Goal: Transaction & Acquisition: Purchase product/service

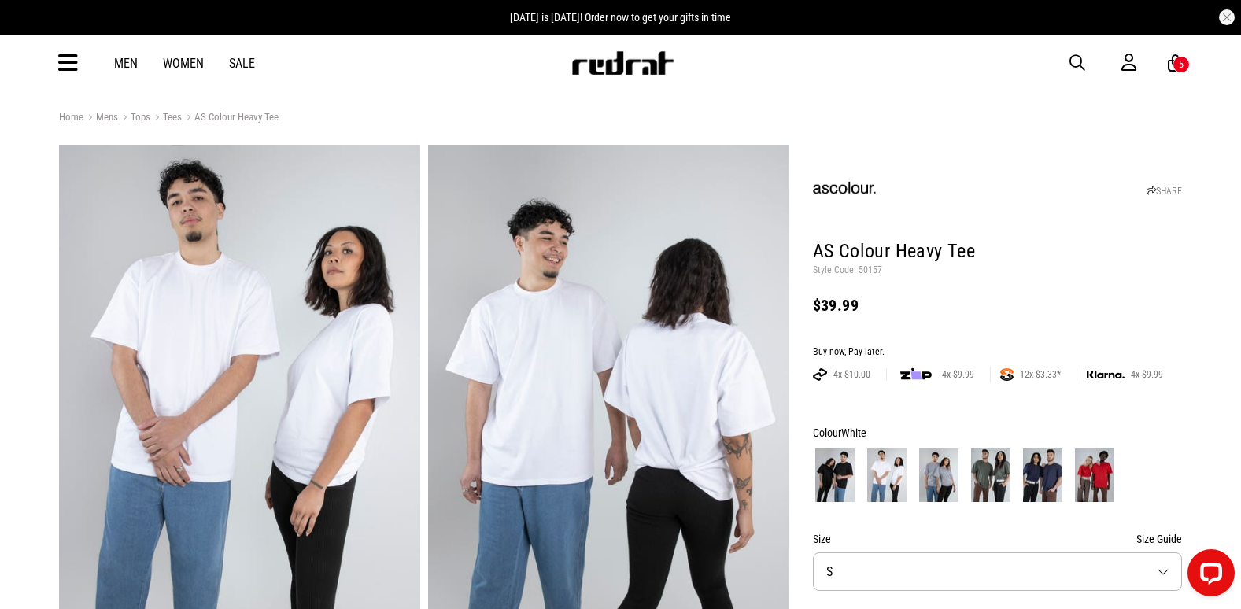
click at [63, 73] on icon at bounding box center [68, 63] width 20 height 26
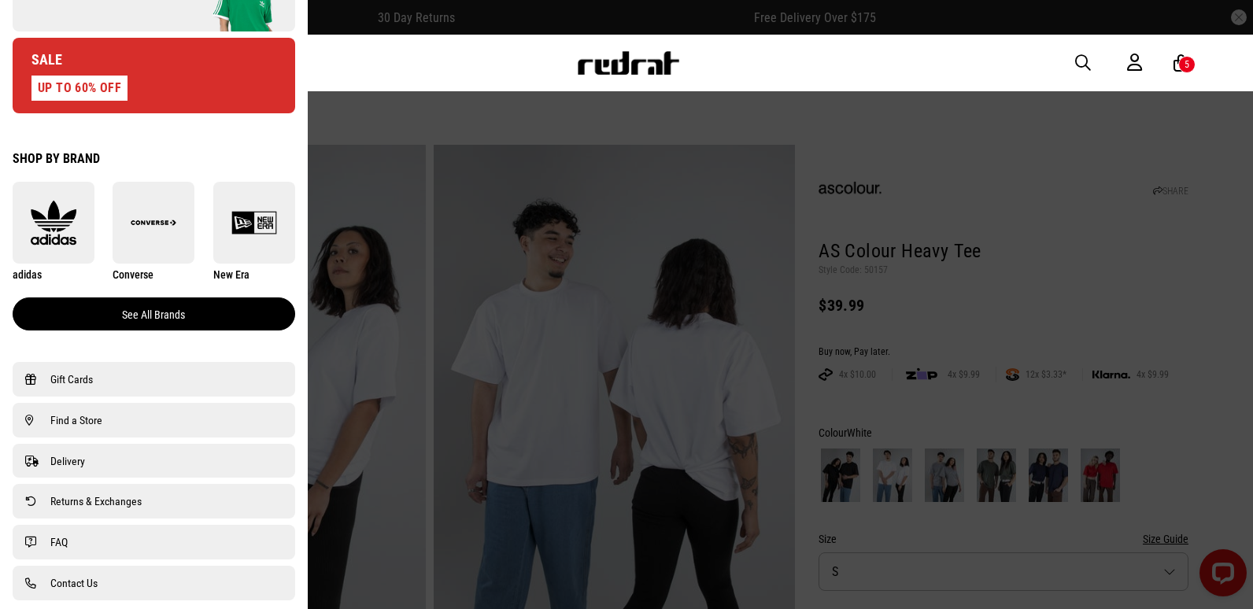
scroll to position [551, 0]
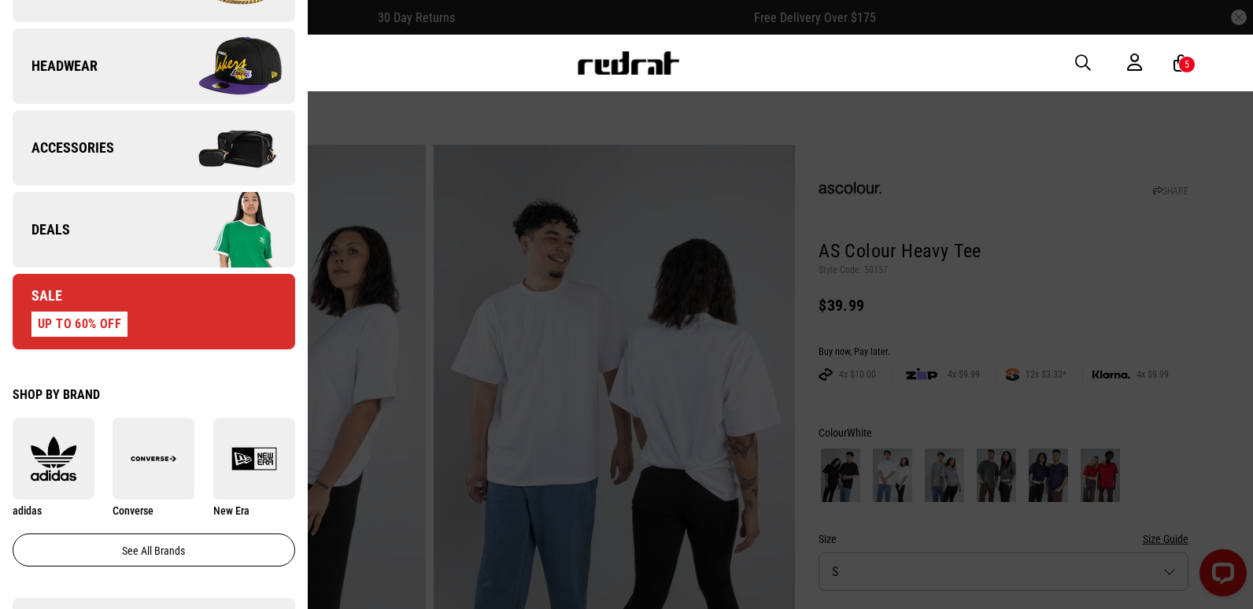
click at [1082, 60] on span "button" at bounding box center [1083, 63] width 16 height 19
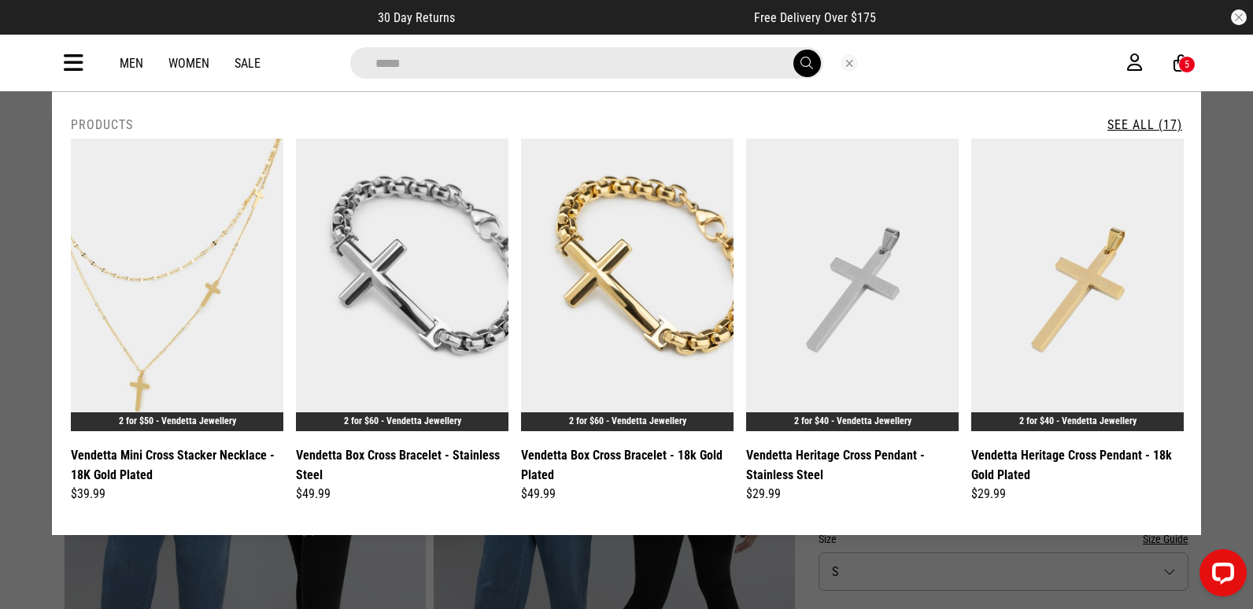
type input "*****"
click at [1146, 125] on link "See All (17)" at bounding box center [1144, 124] width 75 height 15
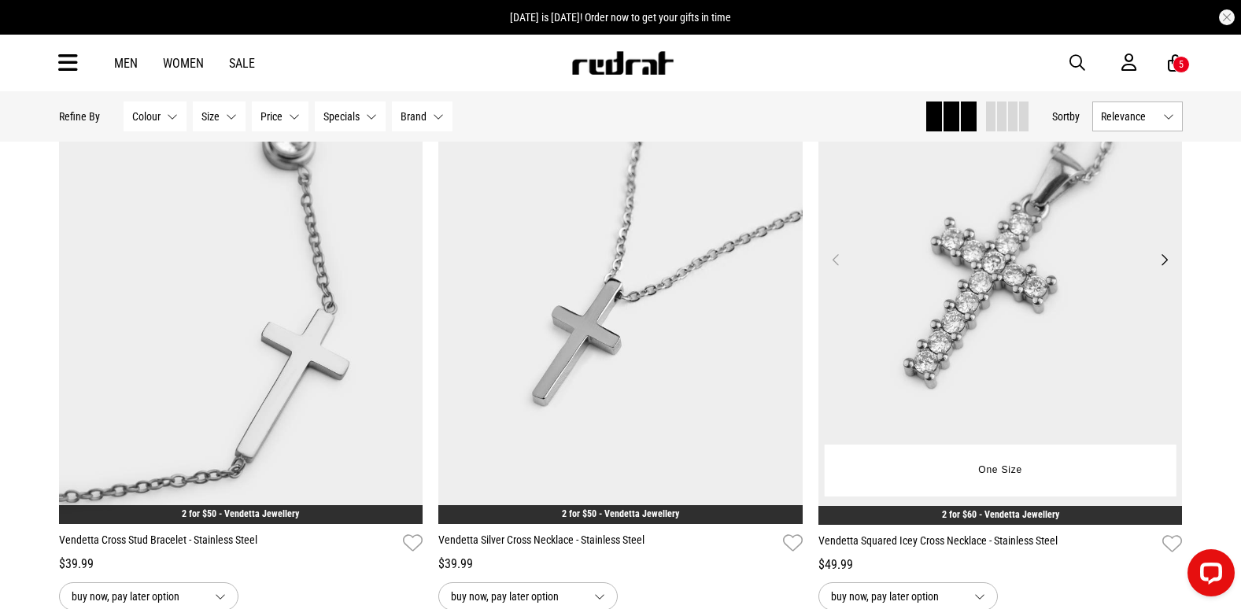
click at [993, 260] on img at bounding box center [1000, 269] width 364 height 510
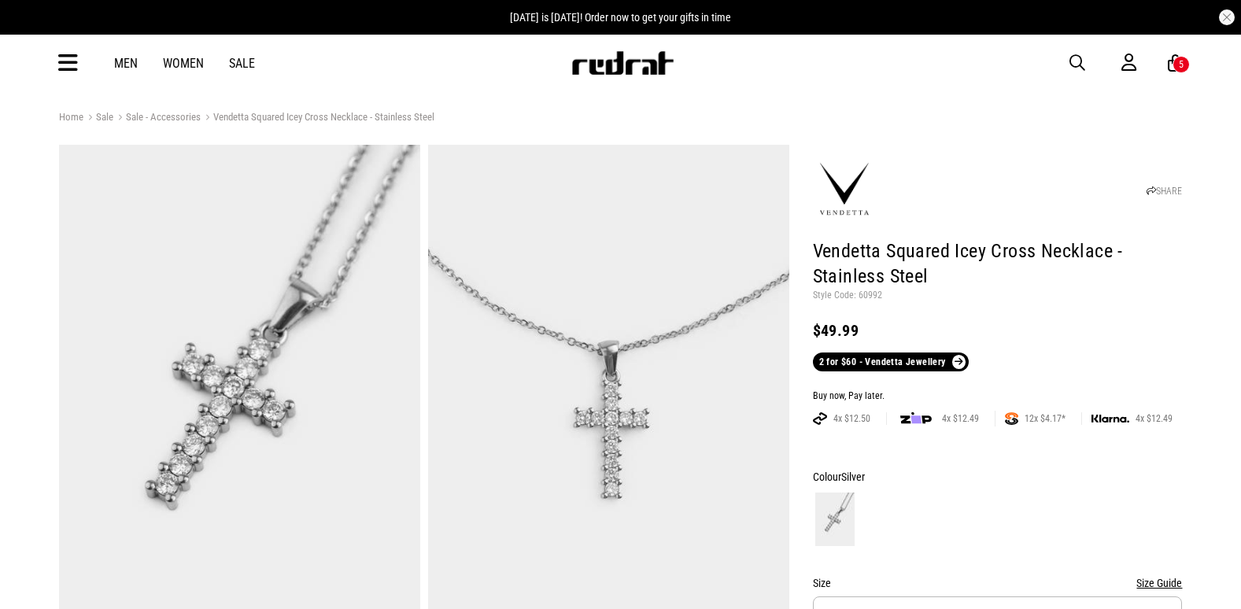
click at [870, 291] on p "Style Code: 60992" at bounding box center [998, 296] width 370 height 13
copy p "60992"
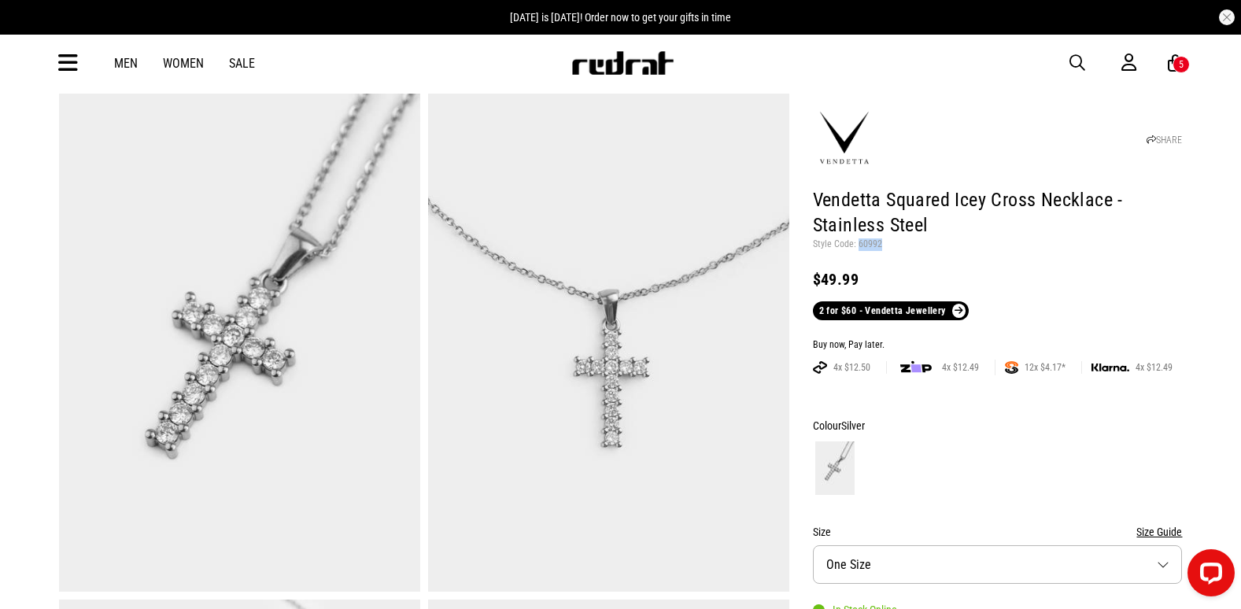
scroll to position [79, 0]
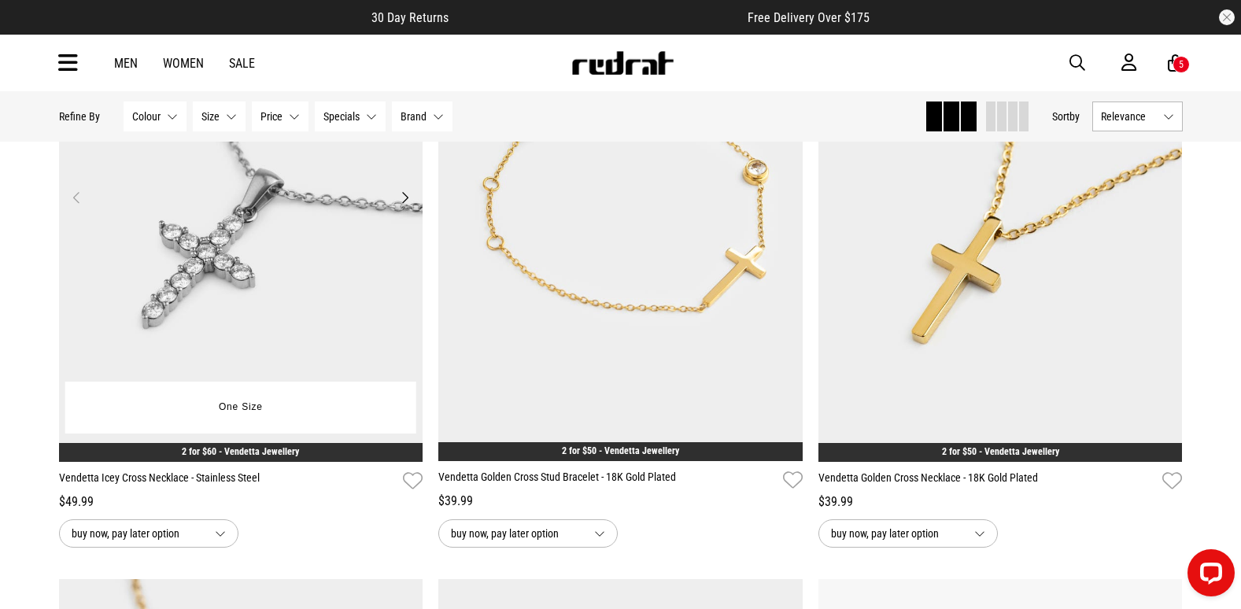
scroll to position [2131, 0]
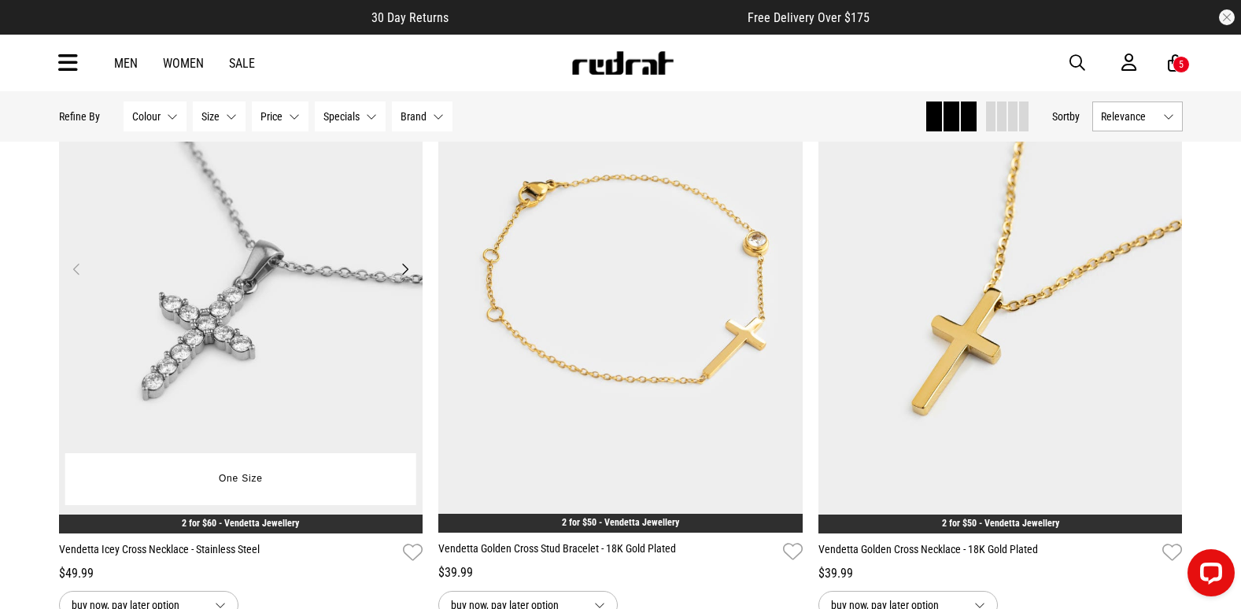
click at [274, 282] on img at bounding box center [241, 279] width 364 height 510
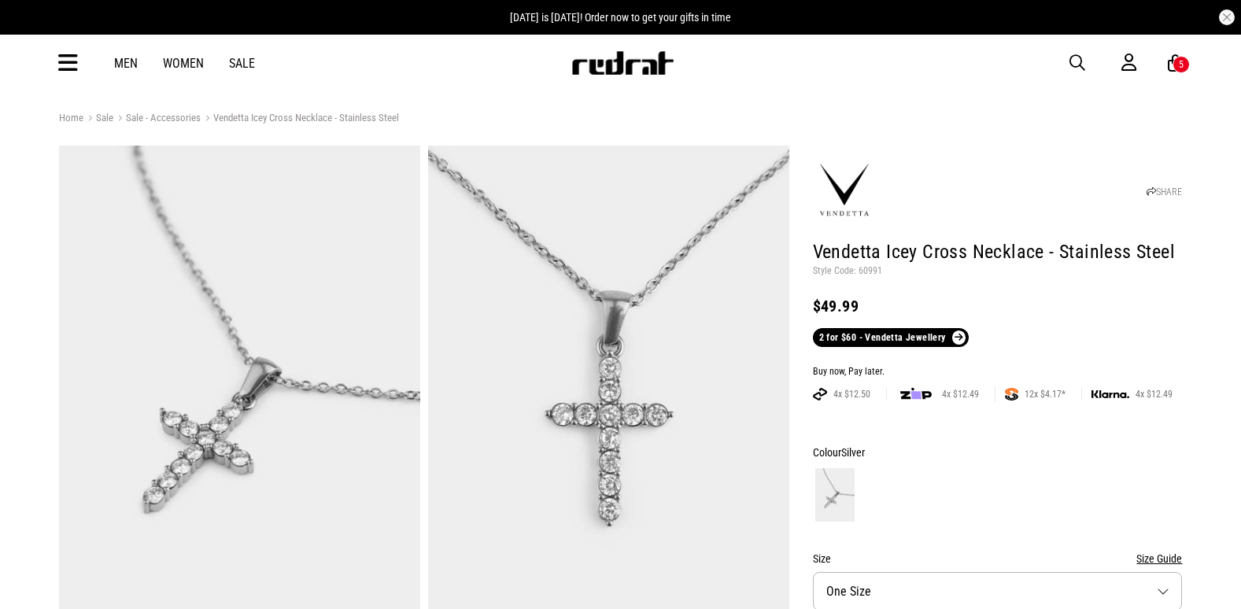
click at [871, 271] on p "Style Code: 60991" at bounding box center [998, 271] width 370 height 13
copy p "60991"
click at [1073, 61] on span "button" at bounding box center [1077, 63] width 16 height 19
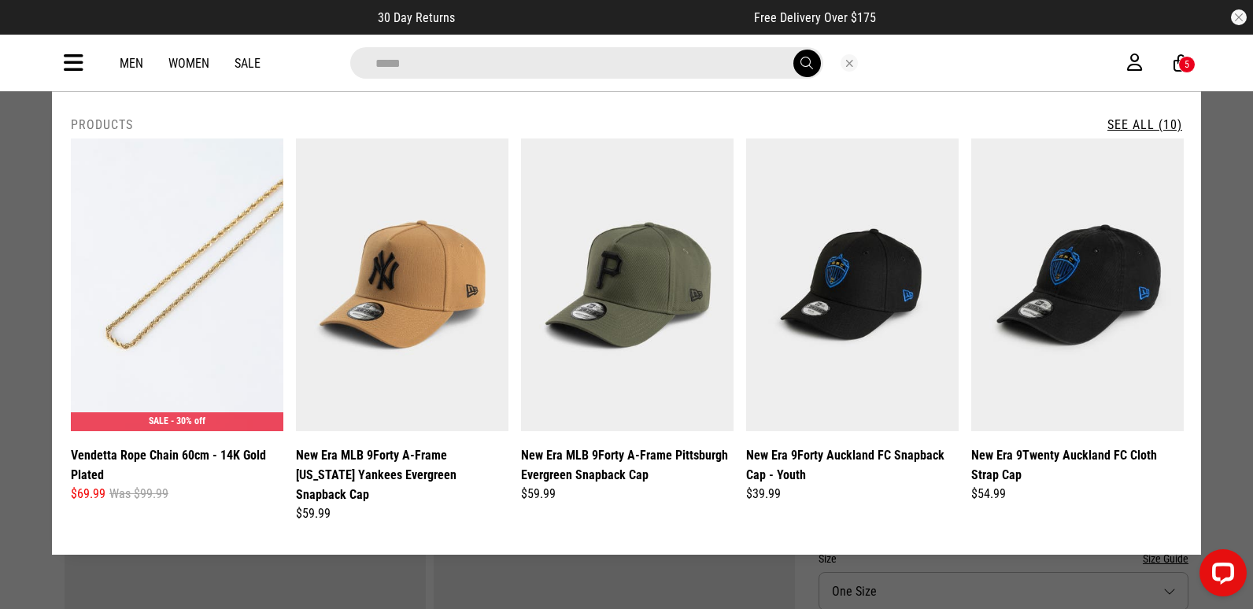
type input "*****"
click at [793, 50] on button "submit" at bounding box center [807, 64] width 28 height 28
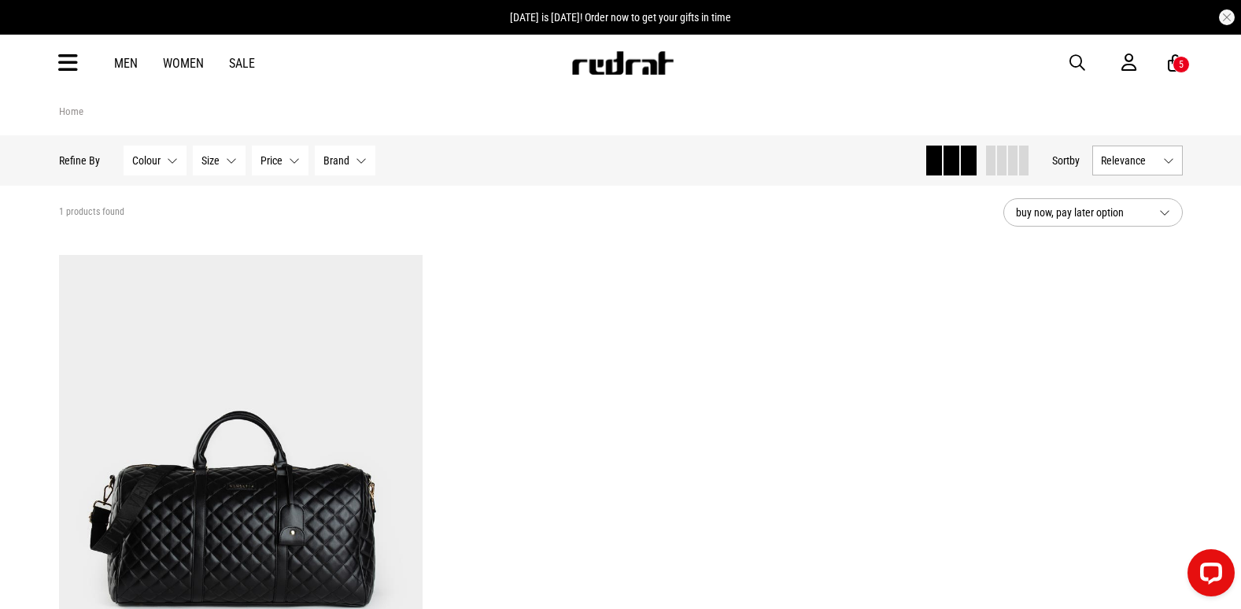
click at [1076, 60] on span "button" at bounding box center [1077, 63] width 16 height 19
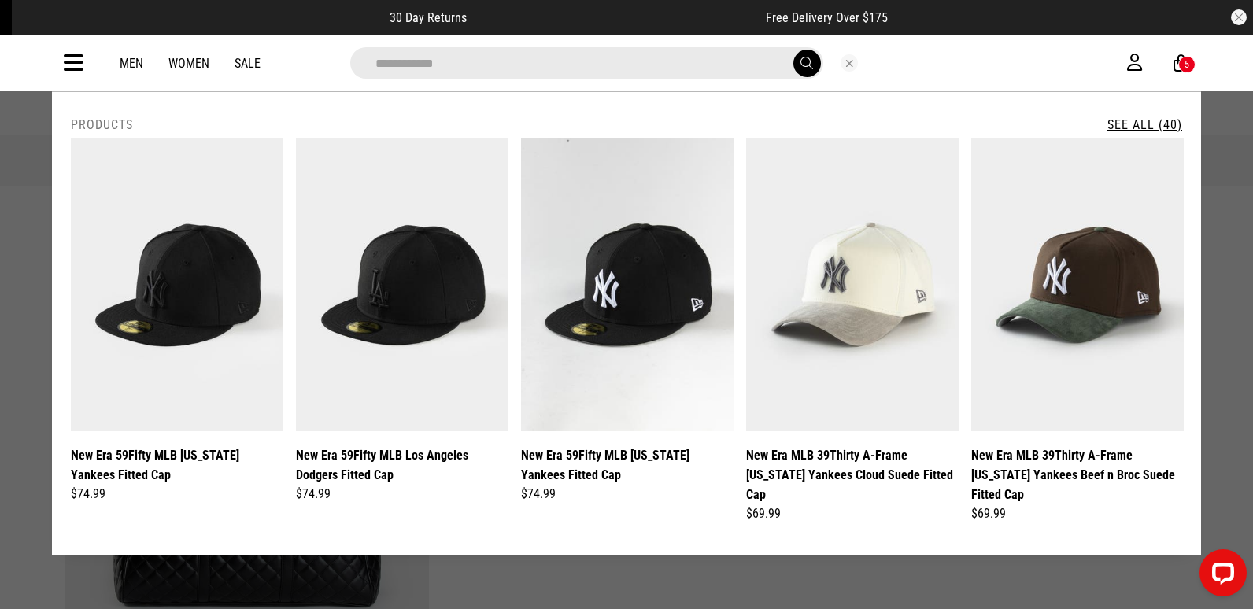
type input "**********"
click at [1154, 128] on link "See All (40)" at bounding box center [1144, 124] width 75 height 15
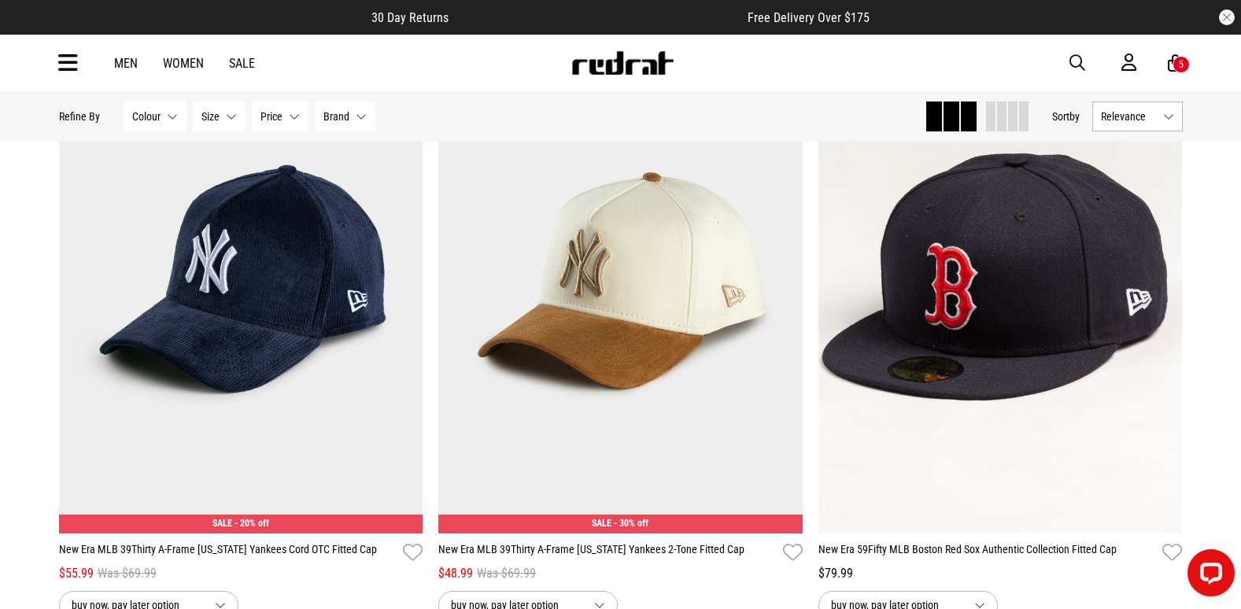
scroll to position [4799, 0]
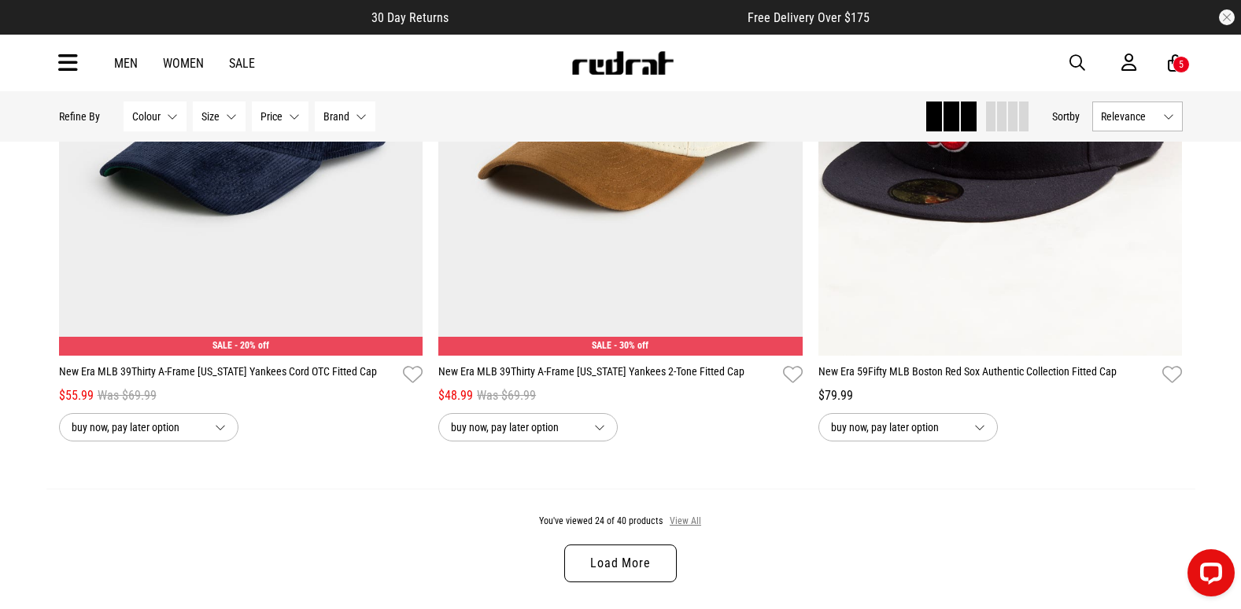
click at [681, 529] on button "View All" at bounding box center [685, 522] width 33 height 14
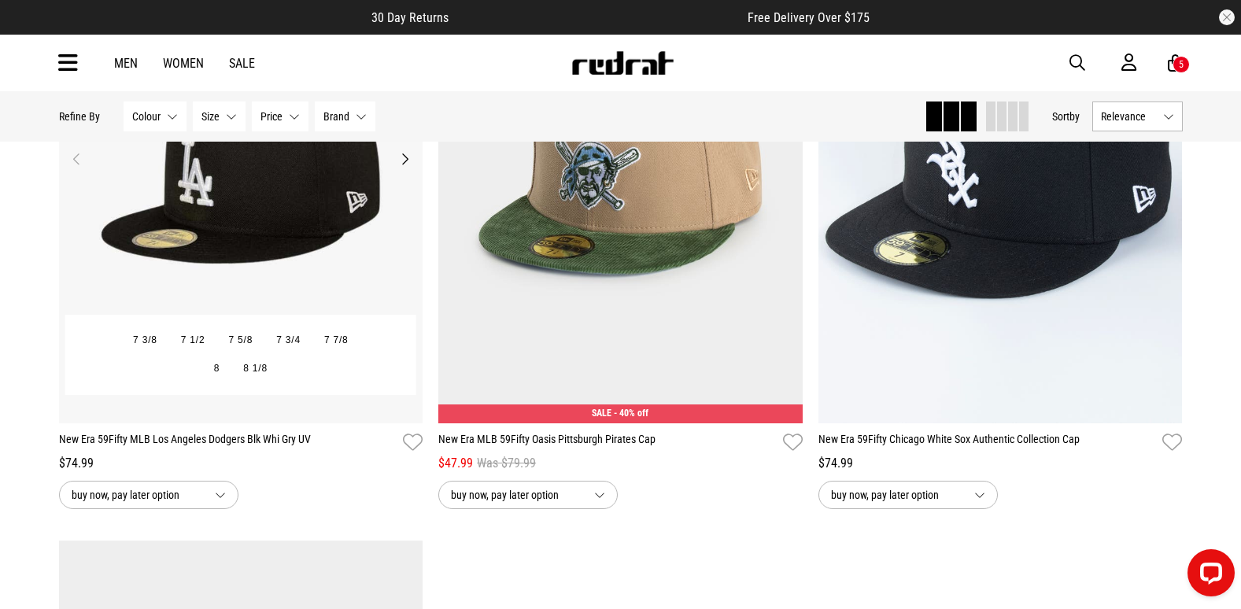
scroll to position [7808, 0]
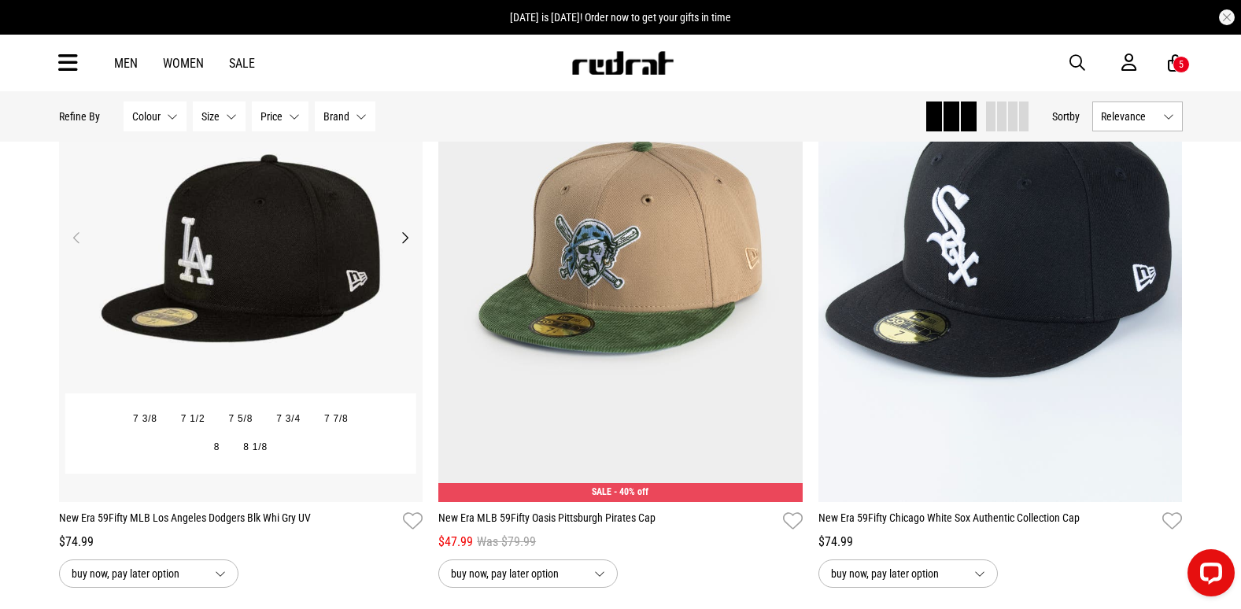
click at [235, 312] on img at bounding box center [241, 247] width 364 height 510
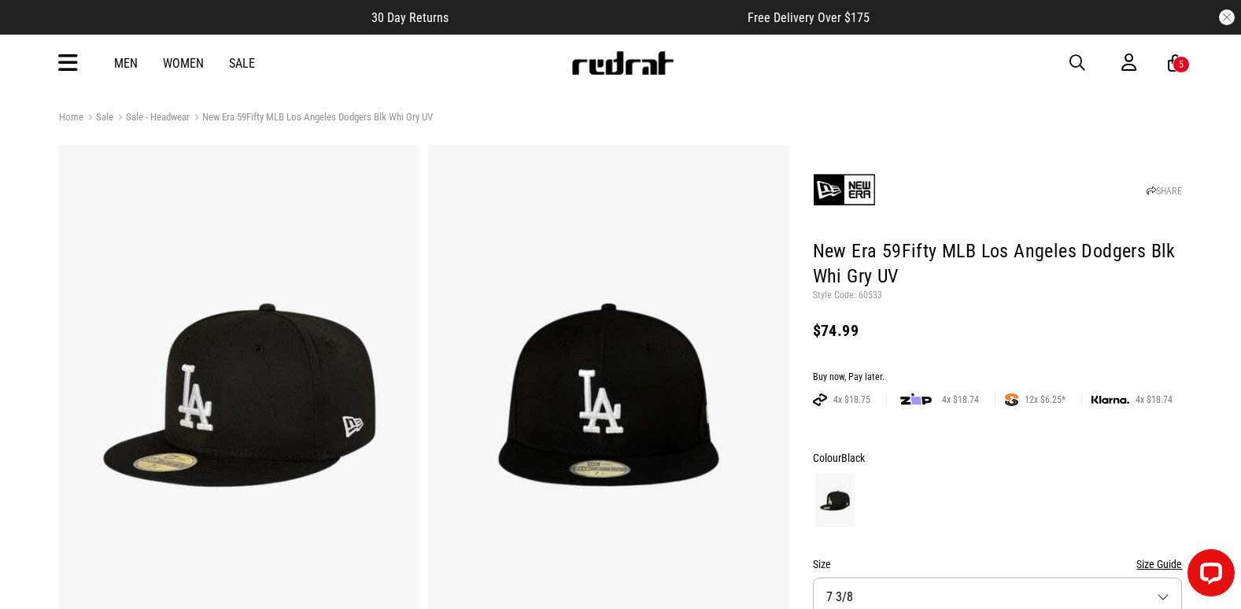
click at [868, 292] on p "Style Code: 60533" at bounding box center [998, 296] width 370 height 13
click at [868, 290] on p "Style Code: 60533" at bounding box center [998, 296] width 370 height 13
copy p "60533"
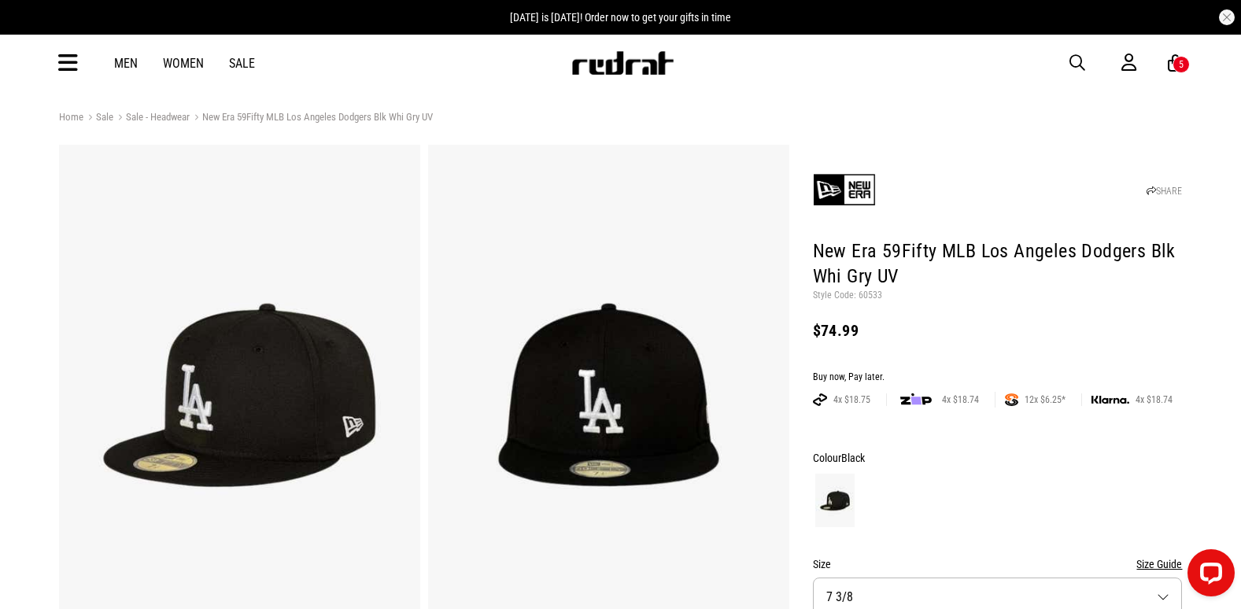
click at [884, 396] on p "4x $18.75" at bounding box center [850, 399] width 74 height 13
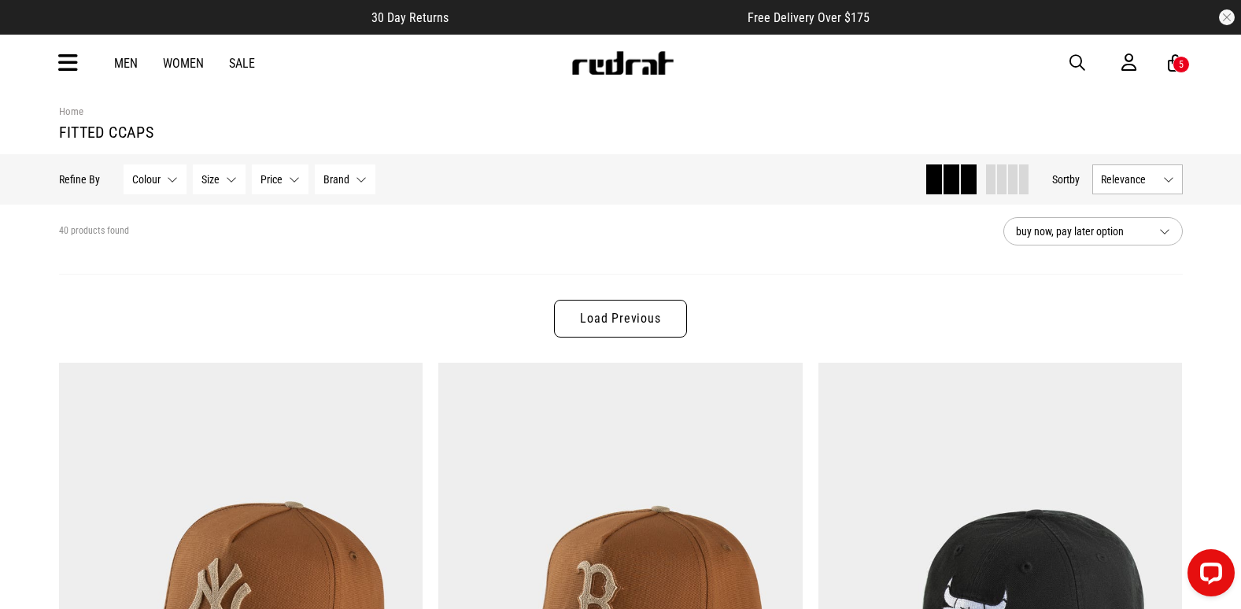
click at [611, 324] on link "Load Previous" at bounding box center [620, 319] width 132 height 38
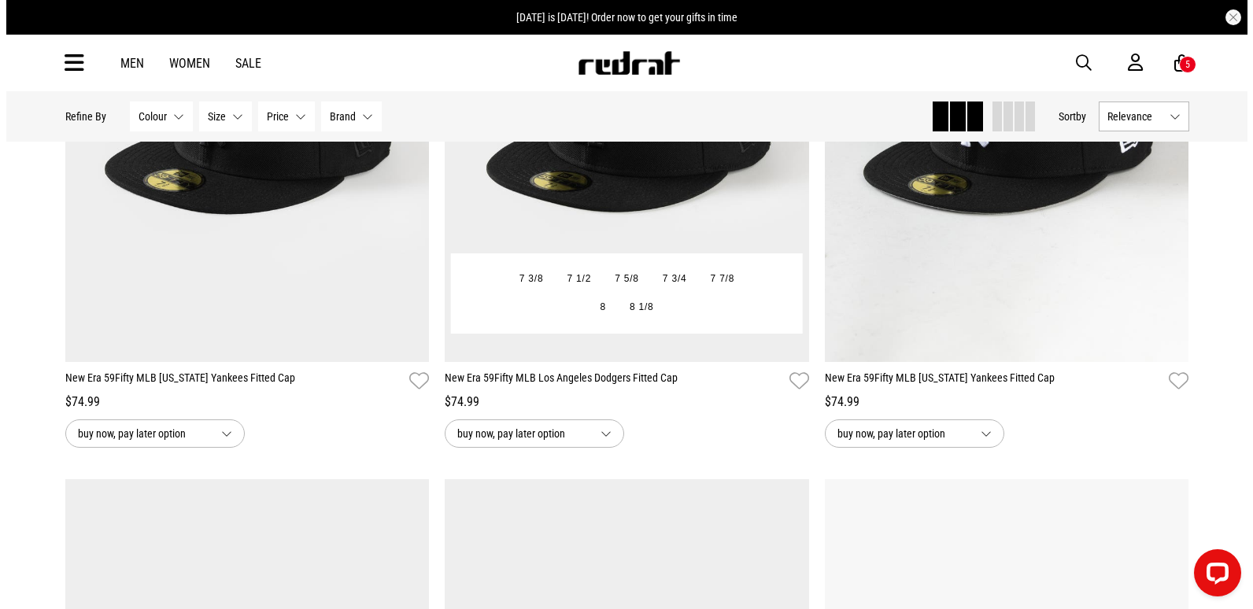
scroll to position [393, 0]
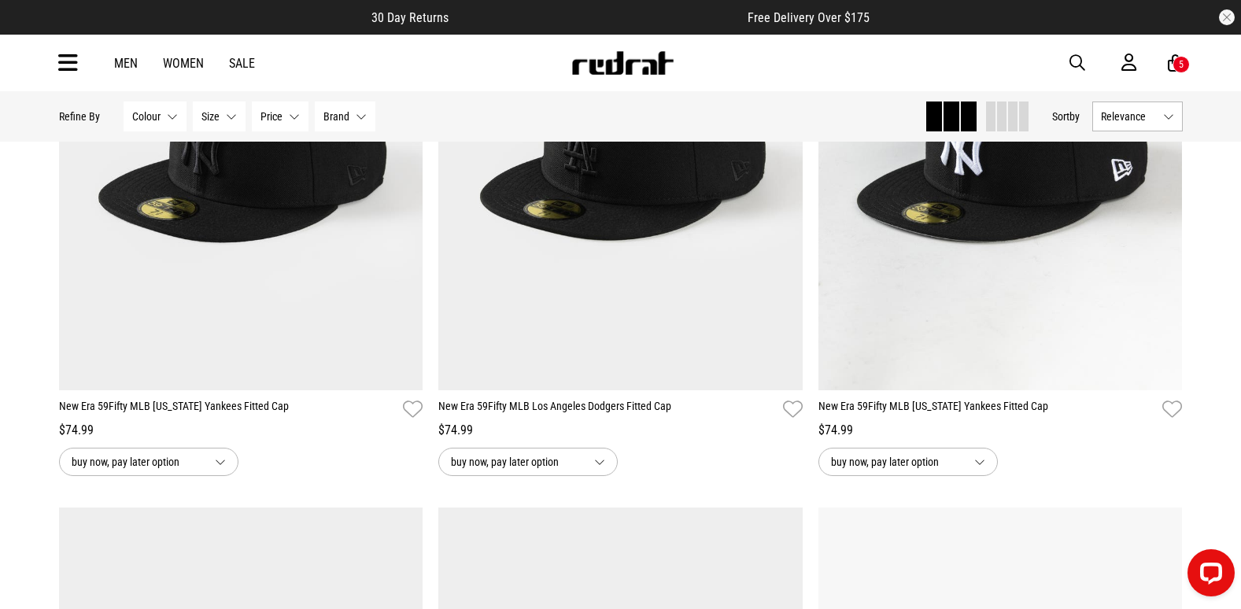
click at [1083, 68] on span "button" at bounding box center [1077, 63] width 16 height 19
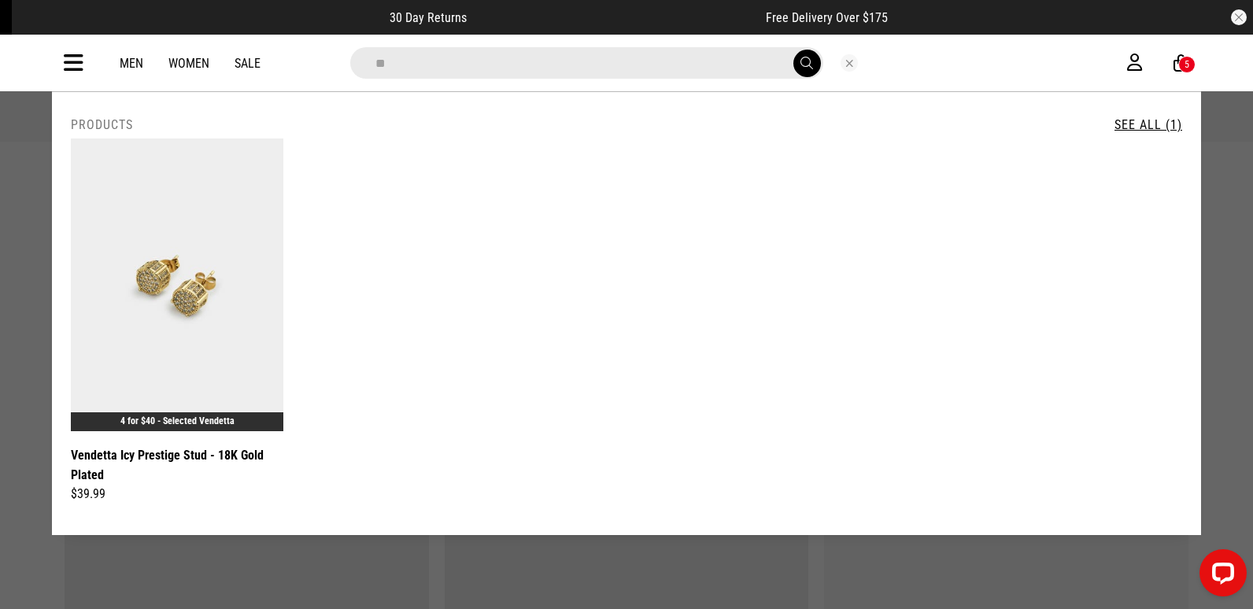
type input "*"
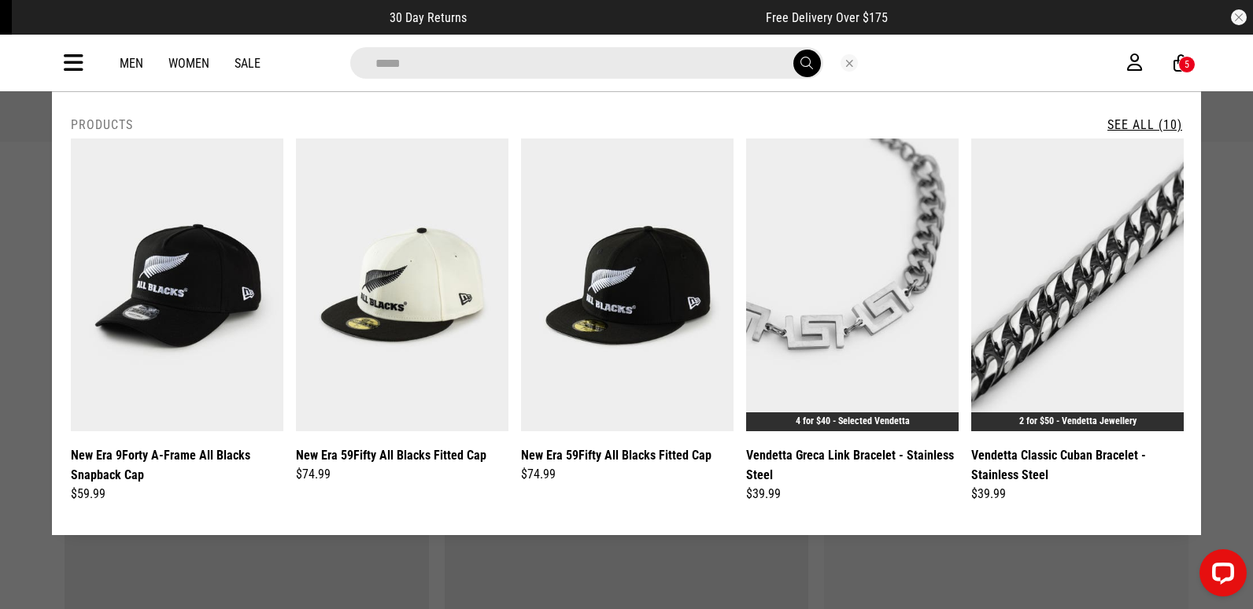
type input "*****"
click at [793, 50] on button "submit" at bounding box center [807, 64] width 28 height 28
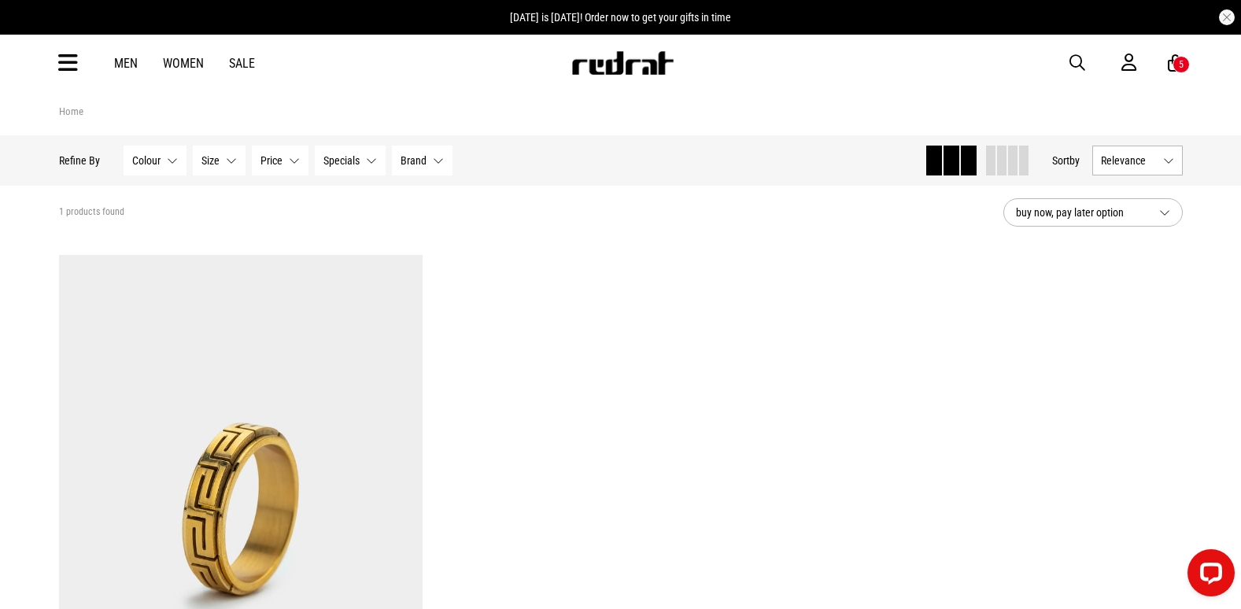
click at [1080, 68] on span "button" at bounding box center [1077, 63] width 16 height 19
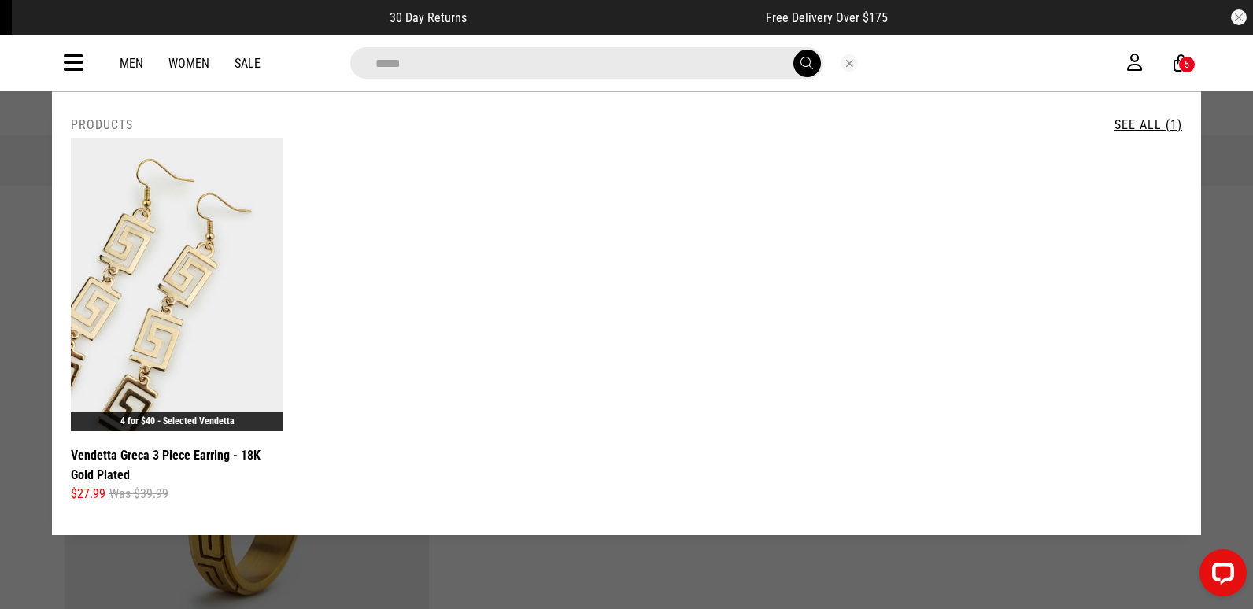
click at [443, 61] on input "*****" at bounding box center [586, 62] width 473 height 31
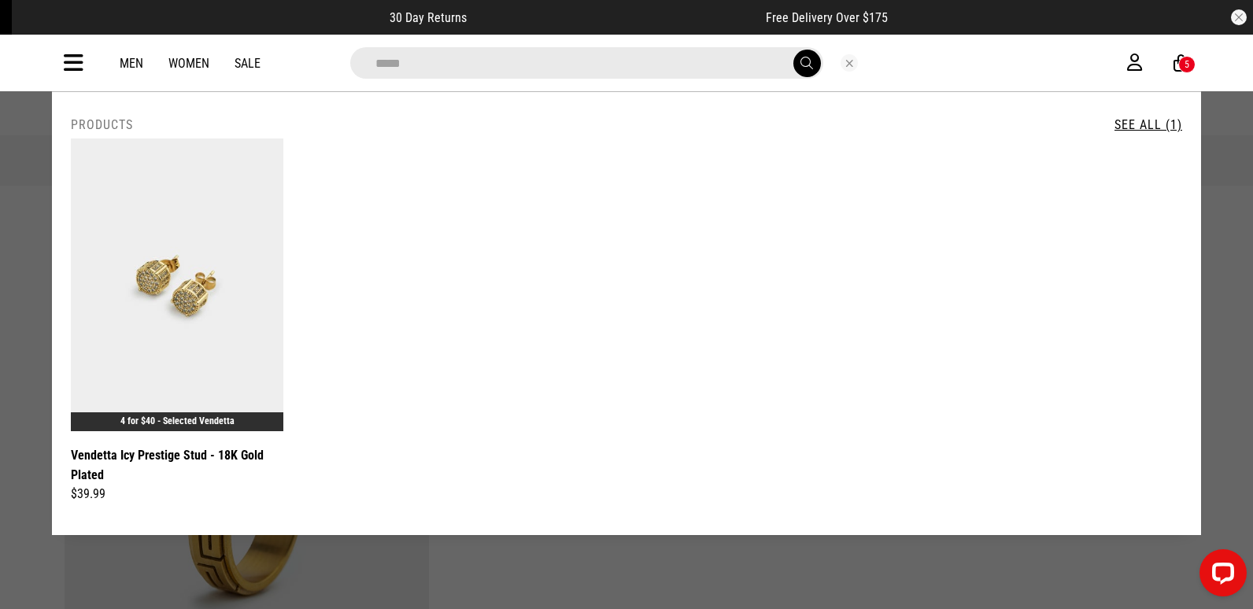
type input "*****"
